Goal: Transaction & Acquisition: Book appointment/travel/reservation

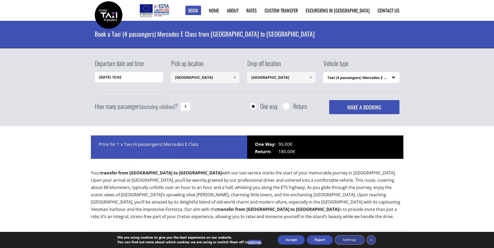
click at [138, 78] on input "29/09/2025 15:02" at bounding box center [129, 77] width 68 height 10
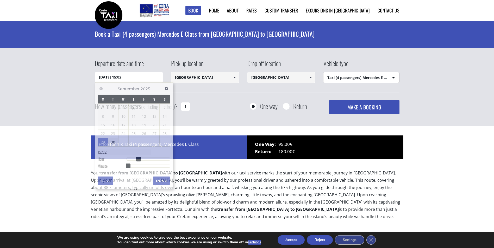
click at [392, 78] on select "Select vehicle type Taxi (4 passengers) Mercedes E Class Mini Van (7 passengers…" at bounding box center [361, 77] width 76 height 11
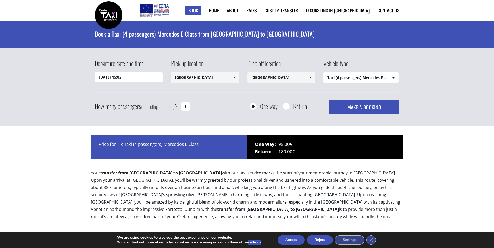
select select "542"
click at [323, 72] on select "Select vehicle type Taxi (4 passengers) Mercedes E Class Mini Van (7 passengers…" at bounding box center [361, 77] width 76 height 11
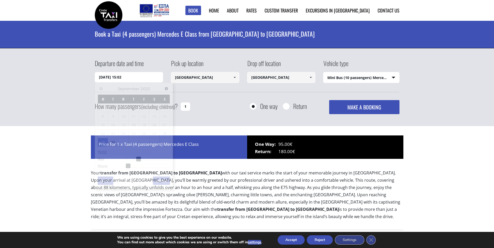
click at [153, 79] on input "29/09/2025 15:02" at bounding box center [129, 77] width 68 height 10
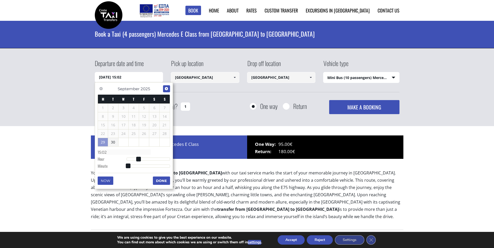
click at [165, 88] on span "Next" at bounding box center [166, 89] width 4 height 4
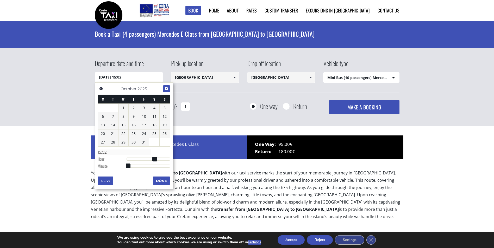
click at [165, 88] on span "Next" at bounding box center [166, 89] width 4 height 4
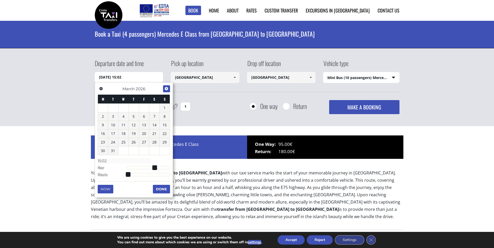
click at [165, 88] on span "Next" at bounding box center [166, 89] width 4 height 4
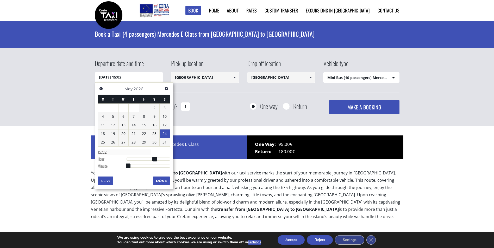
click at [164, 134] on link "24" at bounding box center [165, 134] width 10 height 8
type input "24/05/2026 01:00"
type input "01:00"
type input "24/05/2026 02:00"
type input "02:00"
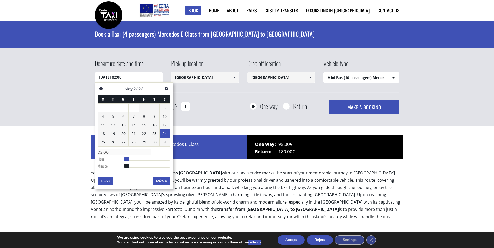
type input "24/05/2026 03:00"
type input "03:00"
type input "24/05/2026 04:00"
type input "04:00"
type input "24/05/2026 05:00"
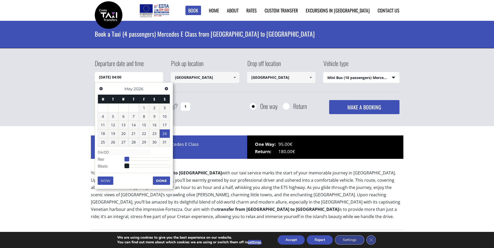
type input "05:00"
type input "24/05/2026 06:00"
type input "06:00"
type input "24/05/2026 07:00"
type input "07:00"
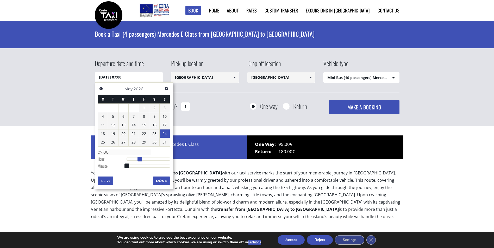
type input "24/05/2026 08:00"
type input "08:00"
type input "24/05/2026 09:00"
type input "09:00"
type input "24/05/2026 10:00"
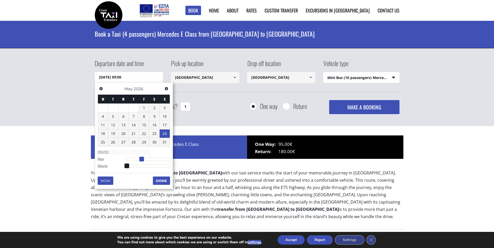
type input "10:00"
type input "24/05/2026 11:00"
type input "11:00"
type input "24/05/2026 12:00"
type input "12:00"
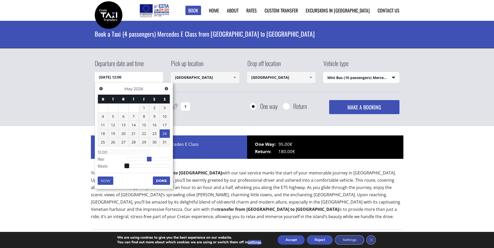
type input "24/05/2026 13:00"
type input "13:00"
type input "24/05/2026 12:00"
type input "12:00"
drag, startPoint x: 128, startPoint y: 160, endPoint x: 150, endPoint y: 161, distance: 22.2
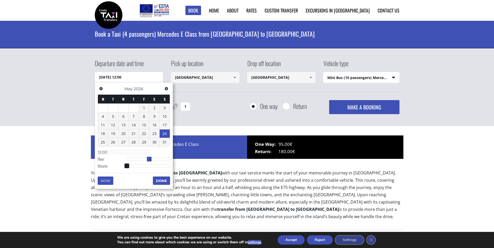
click at [150, 161] on span at bounding box center [149, 159] width 5 height 5
click at [162, 181] on button "Done" at bounding box center [161, 181] width 17 height 8
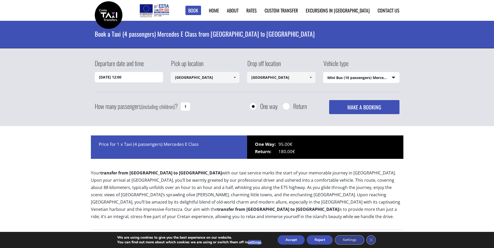
click at [284, 106] on input "Return" at bounding box center [286, 107] width 7 height 7
radio input "true"
type input "[GEOGRAPHIC_DATA]"
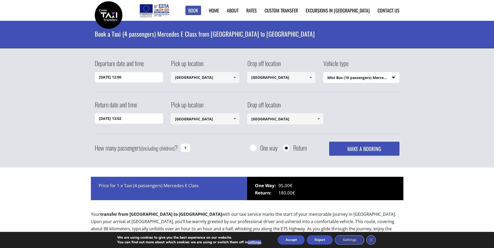
click at [183, 150] on input "1" at bounding box center [185, 148] width 9 height 8
click at [187, 150] on input "1" at bounding box center [185, 148] width 9 height 8
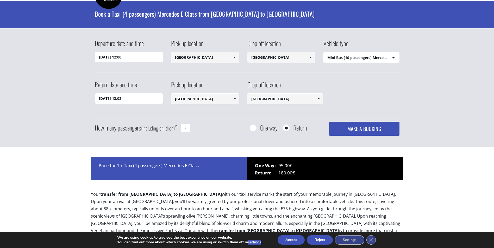
scroll to position [26, 0]
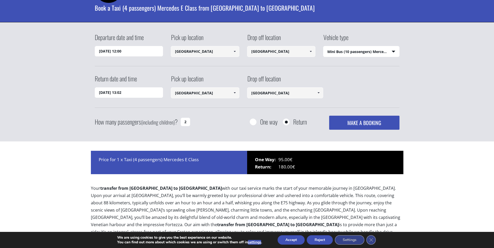
drag, startPoint x: 187, startPoint y: 121, endPoint x: 181, endPoint y: 121, distance: 5.8
click at [181, 121] on input "2" at bounding box center [185, 122] width 9 height 8
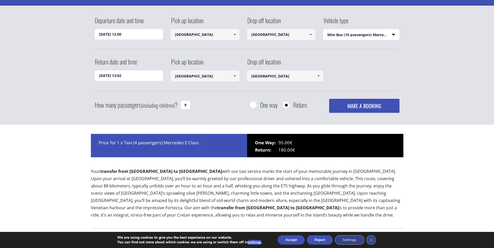
scroll to position [52, 0]
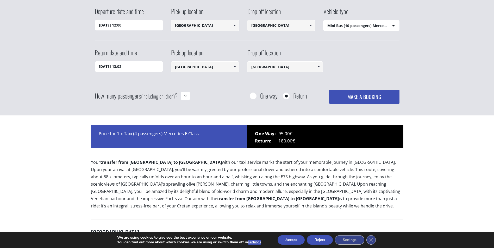
type input "9"
click at [374, 97] on button "MAKE A BOOKING" at bounding box center [364, 97] width 70 height 14
click at [134, 66] on input "30/09/2025 13:02" at bounding box center [129, 66] width 68 height 10
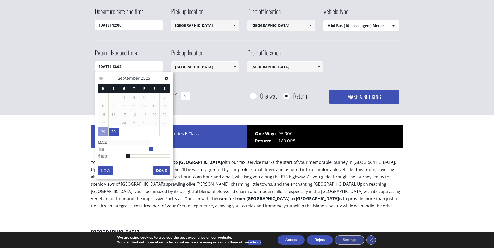
type input "30/09/2025 12:02"
type input "12:02"
type input "30/09/2025 11:02"
type input "11:02"
type input "30/09/2025 10:02"
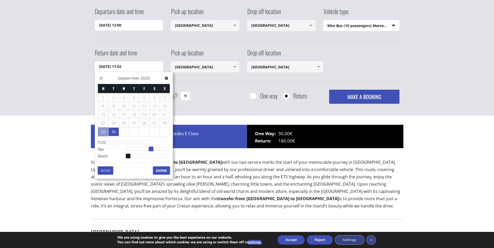
type input "10:02"
type input "30/09/2025 09:02"
type input "09:02"
type input "30/09/2025 08:02"
type input "08:02"
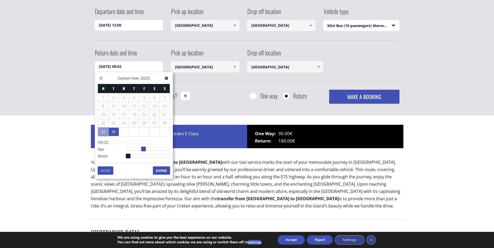
type input "30/09/2025 07:02"
type input "07:02"
type input "30/09/2025 08:02"
type input "08:02"
drag, startPoint x: 151, startPoint y: 149, endPoint x: 142, endPoint y: 148, distance: 9.8
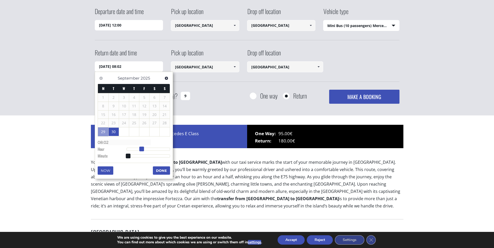
click at [142, 148] on span at bounding box center [141, 149] width 5 height 5
type input "30/09/2025 08:01"
type input "08:01"
type input "30/09/2025 08:00"
type input "08:00"
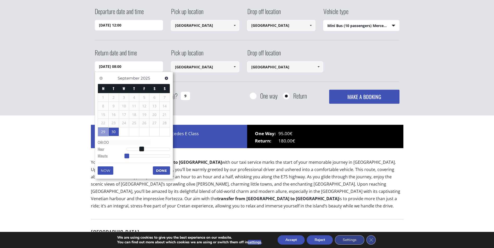
drag, startPoint x: 129, startPoint y: 156, endPoint x: 124, endPoint y: 155, distance: 5.1
click at [124, 155] on dl "Time 08:00 Hour Minute Second Millisecond Microsecond Time Zone -1200 -1100 -10…" at bounding box center [134, 149] width 72 height 22
click at [170, 169] on button "Done" at bounding box center [161, 171] width 17 height 8
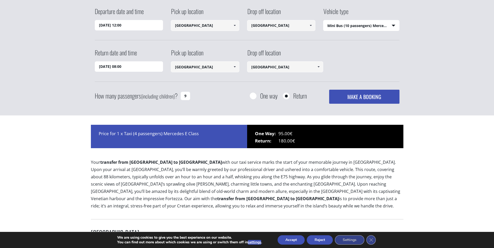
click at [360, 99] on button "MAKE A BOOKING" at bounding box center [364, 97] width 70 height 14
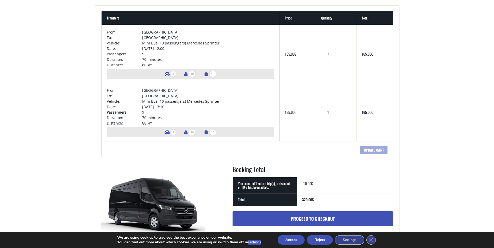
scroll to position [78, 0]
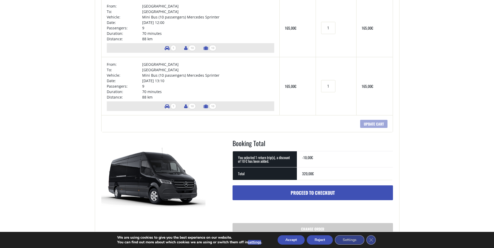
click at [171, 81] on td "[DATE] 13:10" at bounding box center [208, 80] width 132 height 5
click at [176, 81] on td "[DATE] 13:10" at bounding box center [208, 80] width 132 height 5
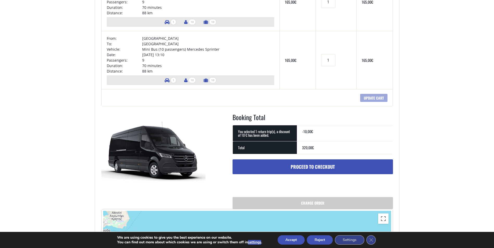
click at [321, 164] on link "Proceed to checkout" at bounding box center [312, 167] width 160 height 15
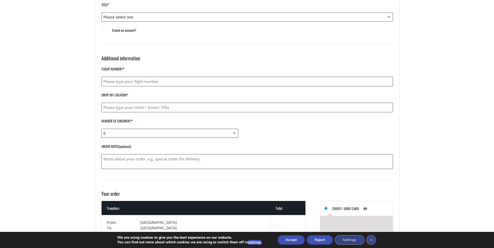
scroll to position [156, 0]
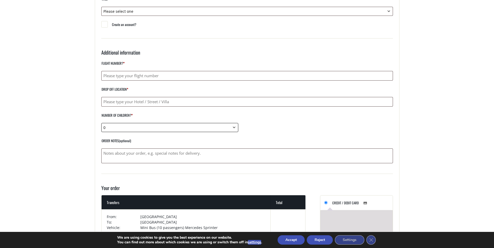
click at [233, 128] on select "0 1 2 3 4 5 6 7 8 9 10" at bounding box center [169, 127] width 137 height 9
select select "2"
click at [101, 123] on select "0 1 2 3 4 5 6 7 8 9 10" at bounding box center [169, 127] width 137 height 9
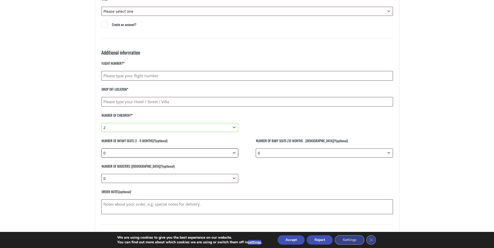
click at [234, 153] on select "0 1 2 3 4 5 6 7 8 9 10" at bounding box center [169, 153] width 137 height 9
select select "1"
click at [101, 149] on select "0 1 2 3 4 5 6 7 8 9 10" at bounding box center [169, 153] width 137 height 9
click at [234, 178] on select "0 1 2 3 4 5 6 7 8 9 10" at bounding box center [169, 178] width 137 height 9
select select "2"
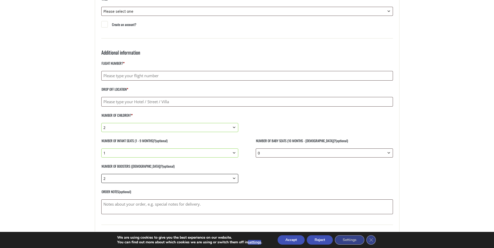
click at [101, 174] on select "0 1 2 3 4 5 6 7 8 9 10" at bounding box center [169, 178] width 137 height 9
click at [390, 153] on select "0 1 2 3 4 5 6 7 8 9 10" at bounding box center [324, 153] width 137 height 9
select select "2"
click at [256, 149] on select "0 1 2 3 4 5 6 7 8 9 10" at bounding box center [324, 153] width 137 height 9
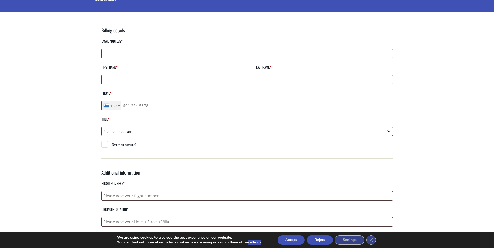
scroll to position [0, 0]
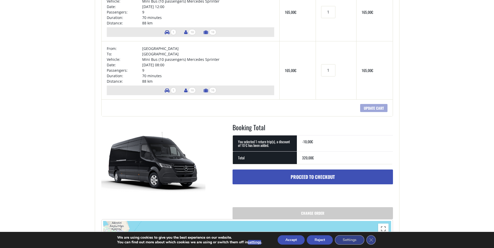
scroll to position [104, 0]
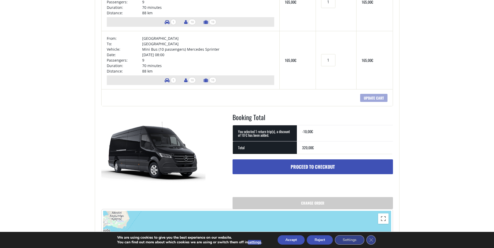
click at [311, 168] on link "Proceed to checkout" at bounding box center [312, 167] width 160 height 15
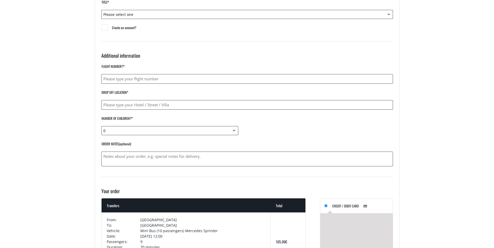
scroll to position [156, 0]
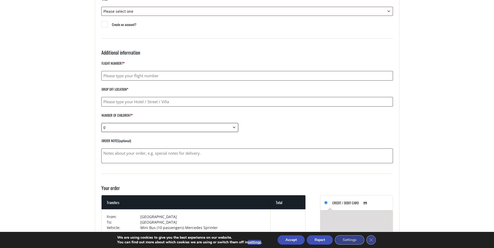
click at [195, 127] on select "0 1 2 3 4 5 6 7 8 9 10" at bounding box center [169, 127] width 137 height 9
select select "2"
click at [101, 123] on select "0 1 2 3 4 5 6 7 8 9 10" at bounding box center [169, 127] width 137 height 9
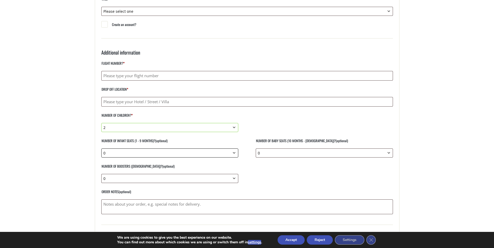
click at [129, 151] on select "0 1 2 3 4 5 6 7 8 9 10" at bounding box center [169, 153] width 137 height 9
select select "1"
click at [101, 149] on select "0 1 2 3 4 5 6 7 8 9 10" at bounding box center [169, 153] width 137 height 9
click at [113, 179] on select "0 1 2 3 4 5 6 7 8 9 10" at bounding box center [169, 178] width 137 height 9
select select "2"
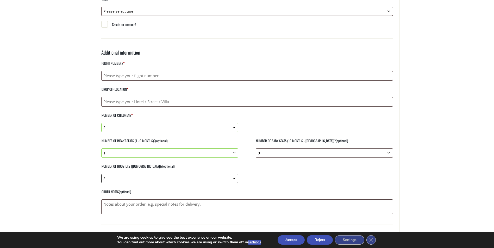
click at [101, 174] on select "0 1 2 3 4 5 6 7 8 9 10" at bounding box center [169, 178] width 137 height 9
click at [330, 151] on select "0 1 2 3 4 5 6 7 8 9 10" at bounding box center [324, 153] width 137 height 9
select select "2"
click at [256, 149] on select "0 1 2 3 4 5 6 7 8 9 10" at bounding box center [324, 153] width 137 height 9
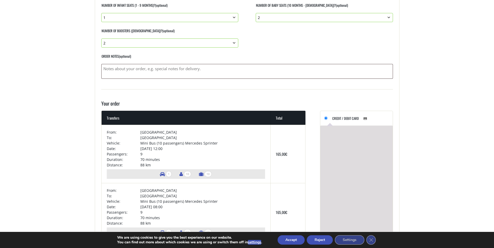
scroll to position [260, 0]
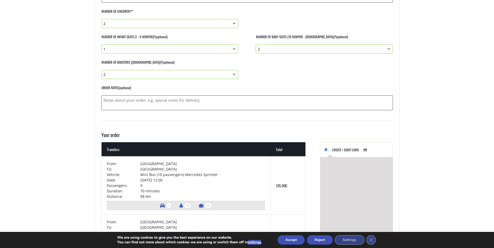
click at [233, 75] on select "0 1 2 3 4 5 6 7 8 9 10" at bounding box center [169, 74] width 137 height 9
select select "0"
click at [101, 70] on select "0 1 2 3 4 5 6 7 8 9 10" at bounding box center [169, 74] width 137 height 9
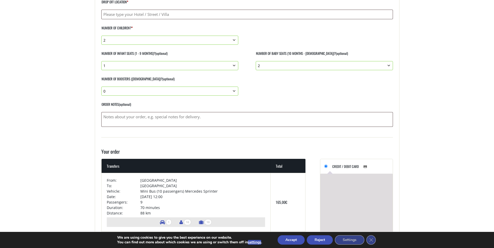
scroll to position [234, 0]
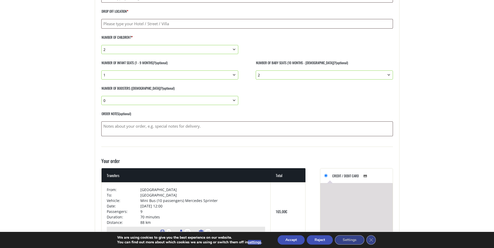
click at [233, 74] on select "0 1 2 3 4 5 6 7 8 9 10" at bounding box center [169, 75] width 137 height 9
select select "0"
click at [101, 71] on select "0 1 2 3 4 5 6 7 8 9 10" at bounding box center [169, 75] width 137 height 9
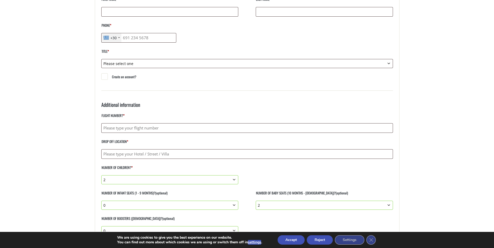
scroll to position [104, 0]
click at [189, 151] on input "Drop off location *" at bounding box center [246, 154] width 291 height 10
type input "minos hotel"
click at [237, 142] on label "Drop off location *" at bounding box center [246, 143] width 291 height 11
click at [237, 149] on input "minos hotel" at bounding box center [246, 154] width 291 height 10
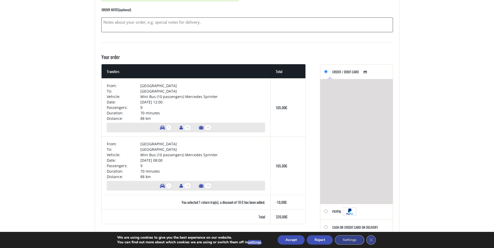
scroll to position [260, 0]
